Goal: Information Seeking & Learning: Find specific page/section

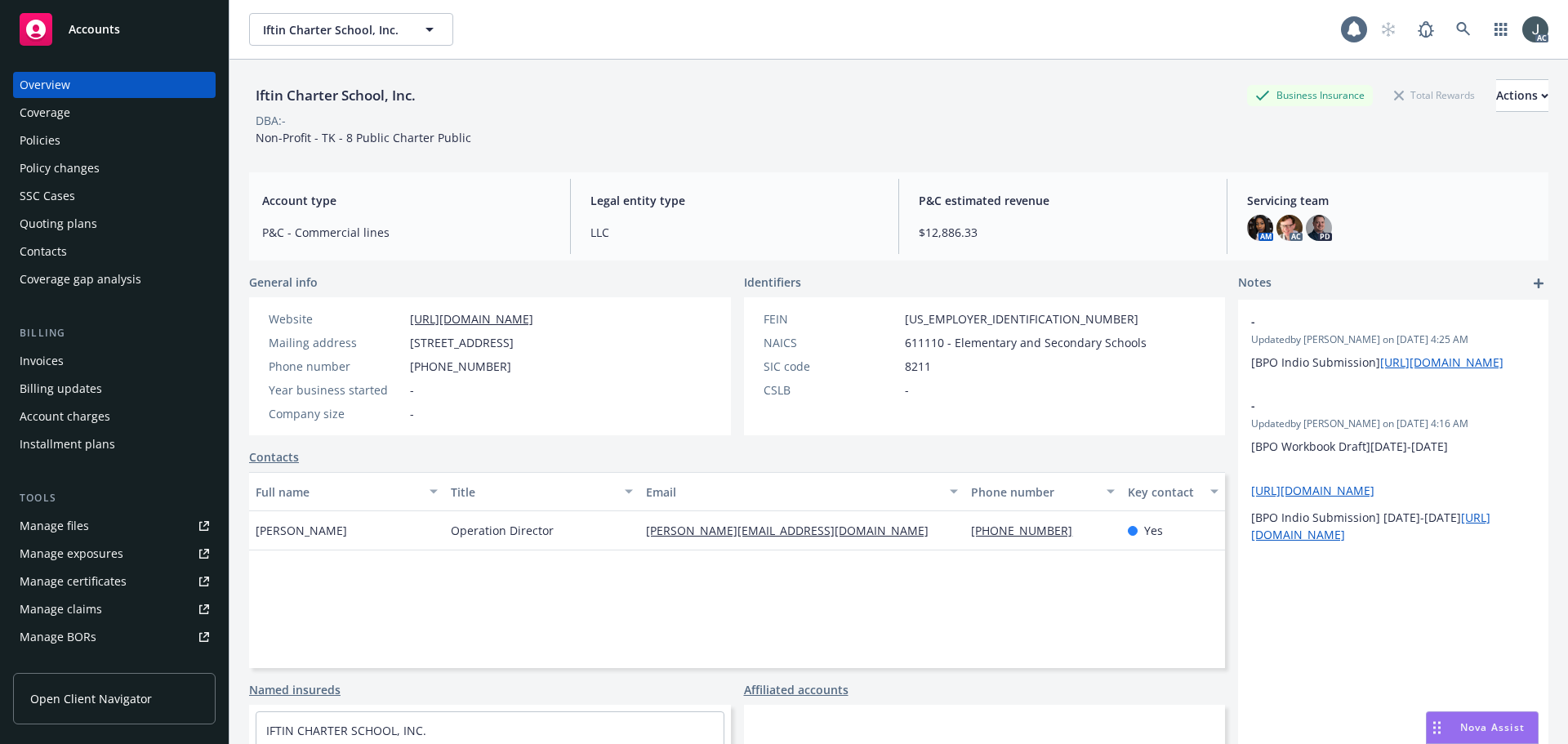
click at [57, 143] on div "Policies" at bounding box center [40, 140] width 41 height 26
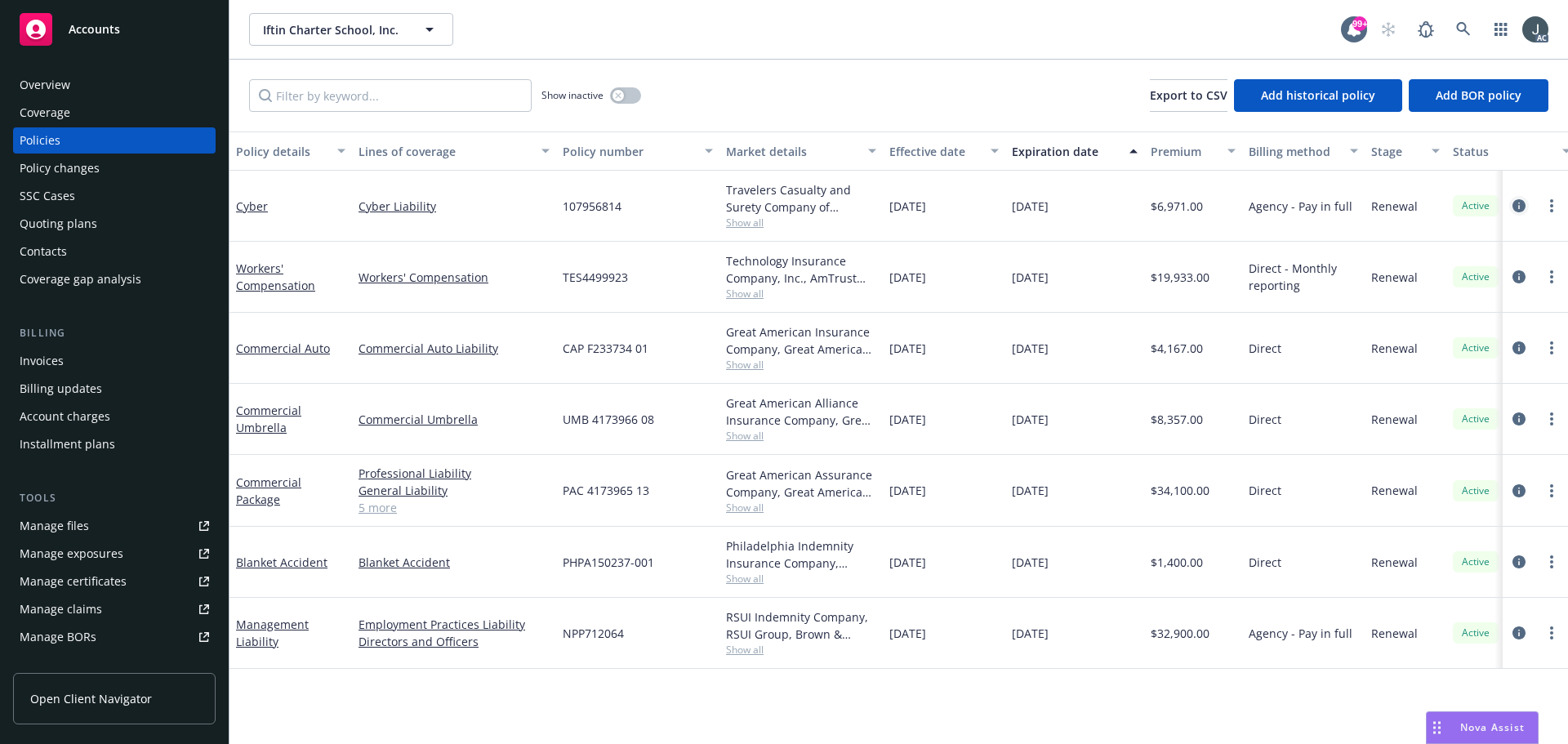
click at [1516, 204] on icon "circleInformation" at bounding box center [1519, 205] width 13 height 13
